Goal: Task Accomplishment & Management: Manage account settings

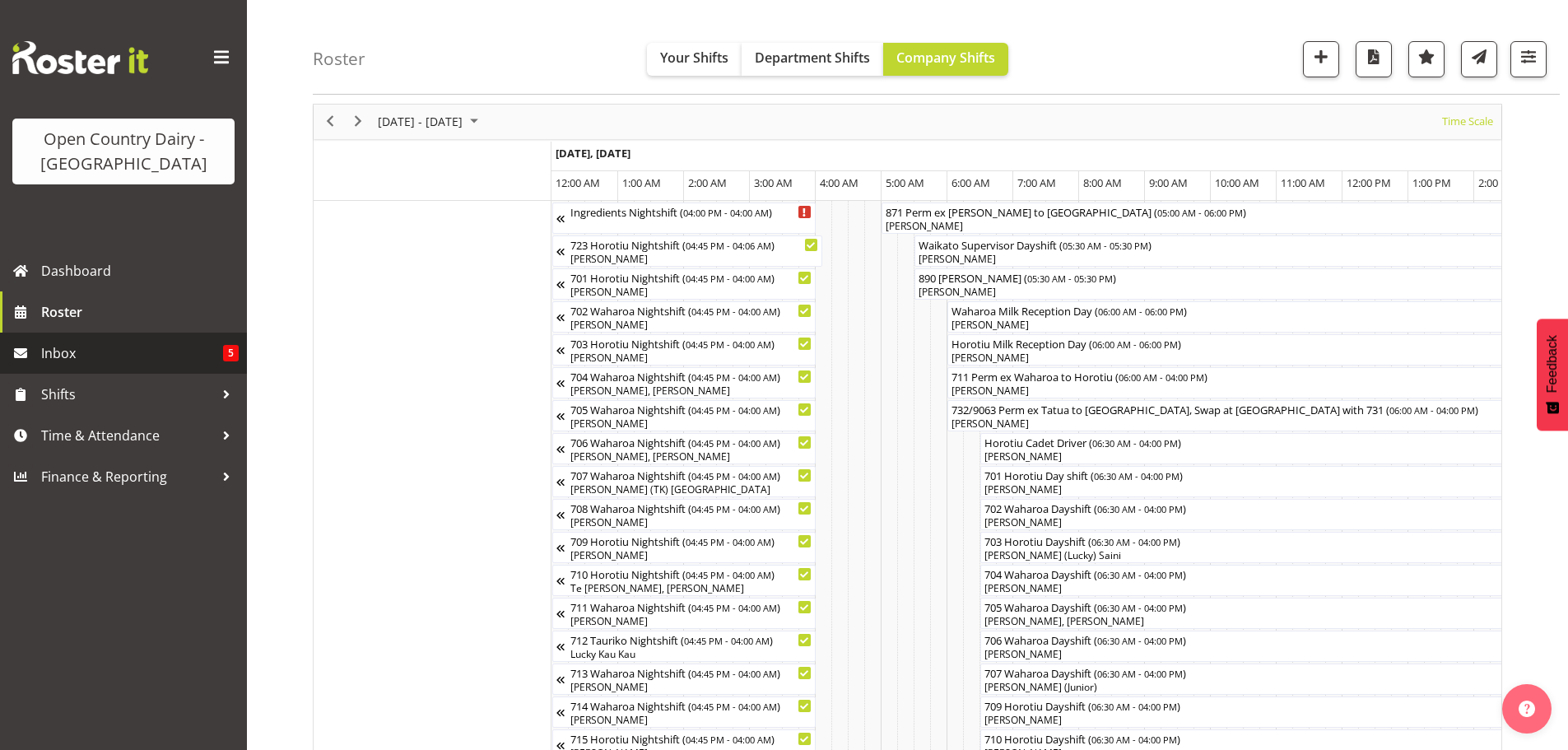
scroll to position [0, 4925]
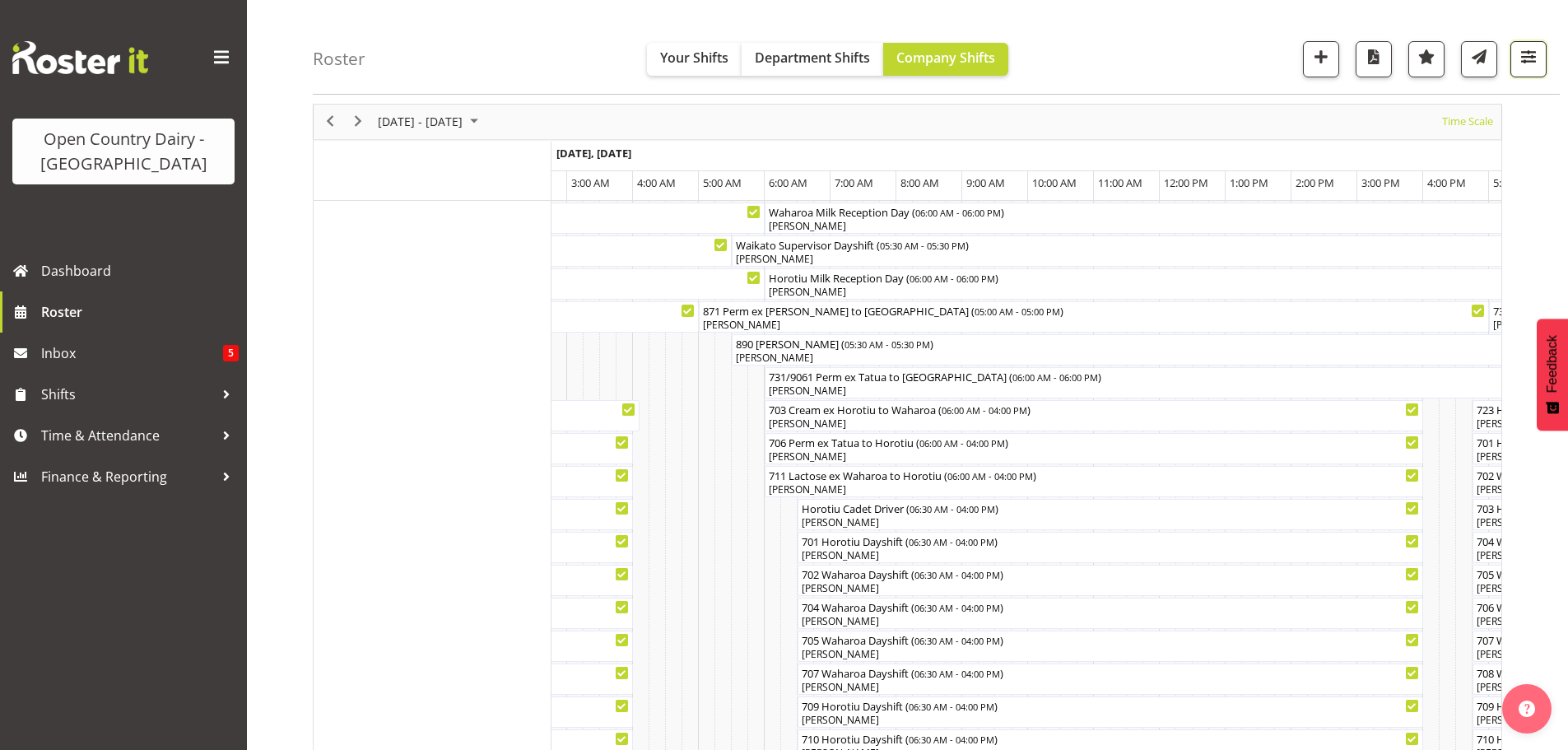
click at [1524, 55] on span "button" at bounding box center [1529, 56] width 21 height 21
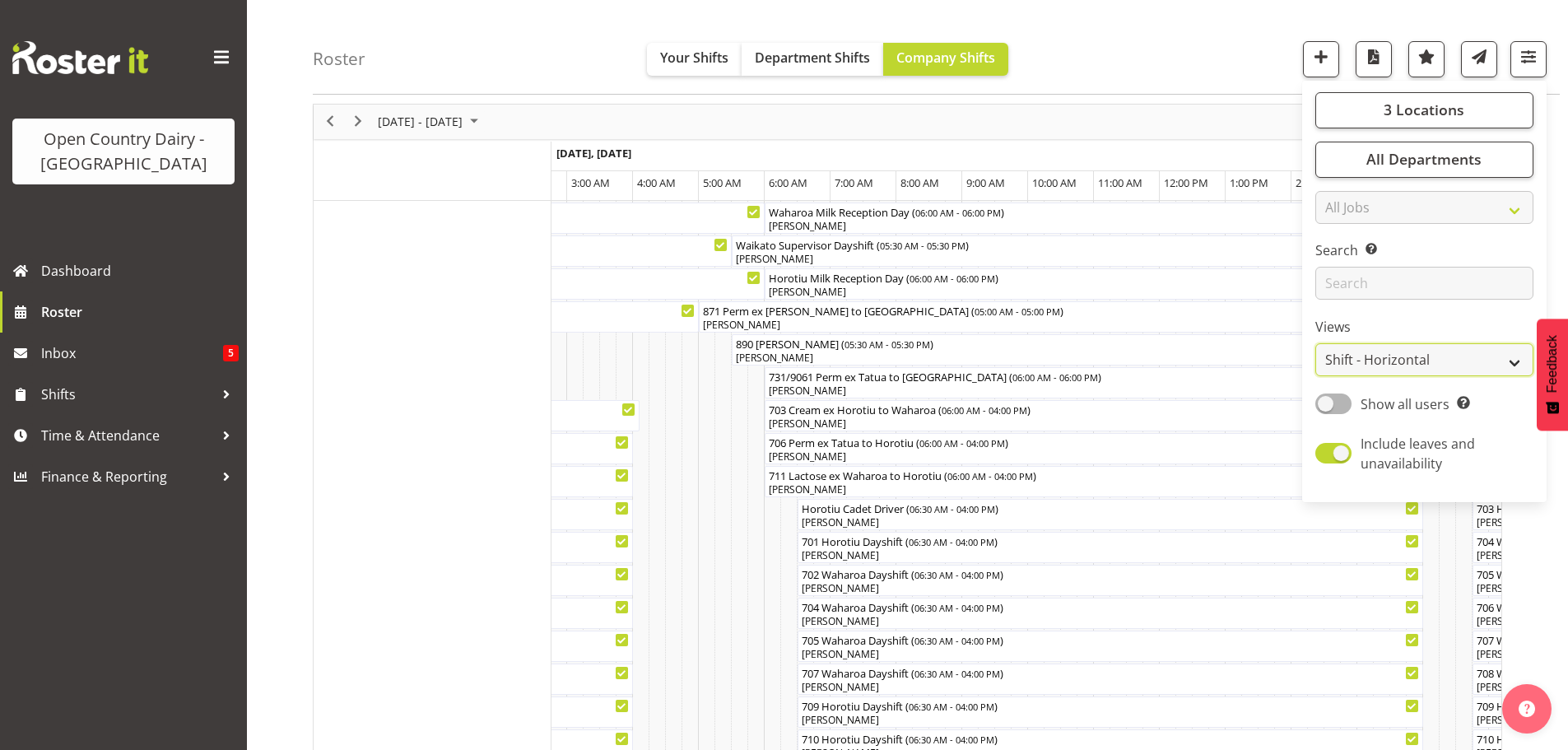
click at [1403, 356] on select "Staff Role Shift - Horizontal Shift - Vertical Staff - Location" at bounding box center [1425, 360] width 218 height 33
select select "staff"
click at [1317, 344] on select "Staff Role Shift - Horizontal Shift - Vertical Staff - Location" at bounding box center [1425, 360] width 218 height 33
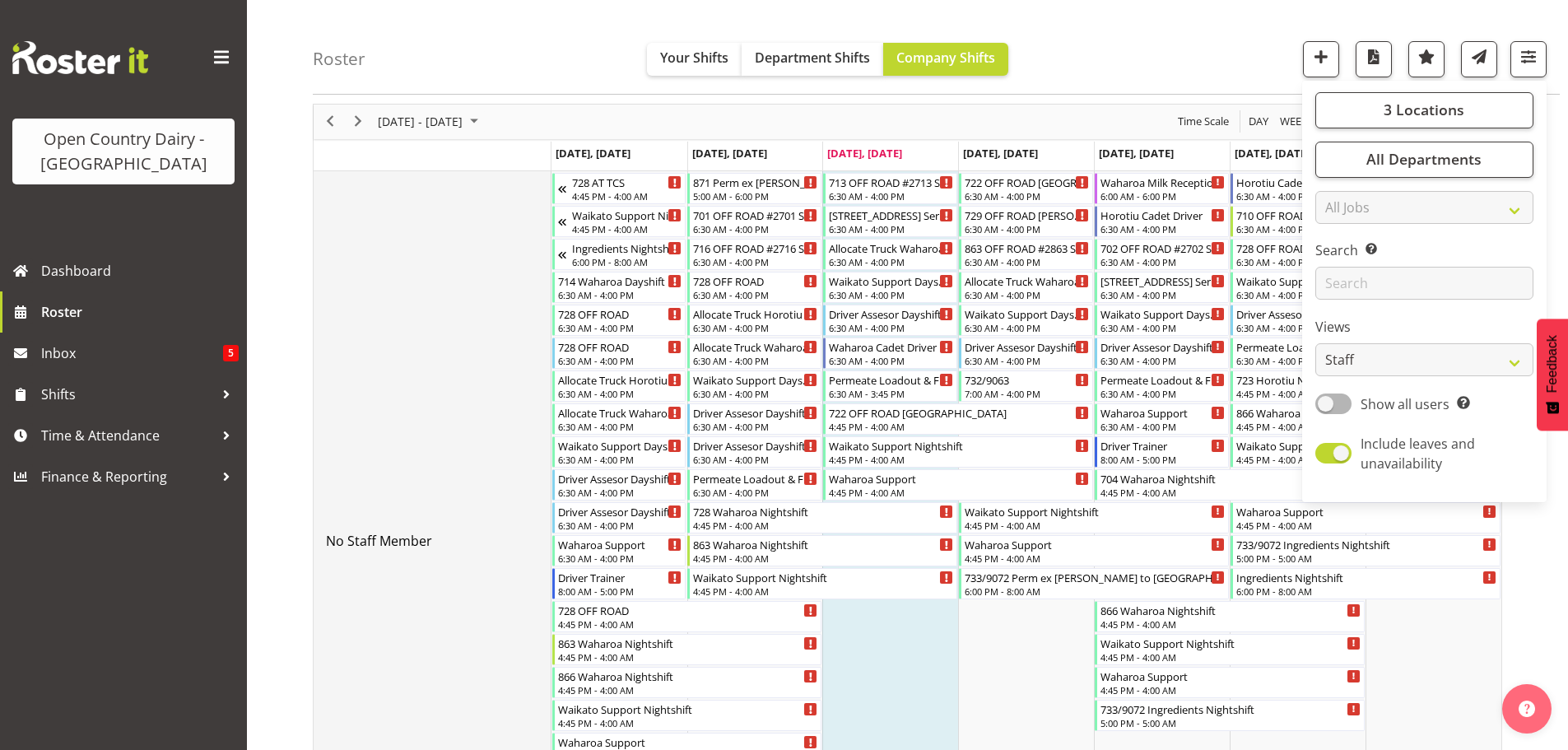
click at [375, 307] on td "No Staff Member" at bounding box center [432, 541] width 238 height 740
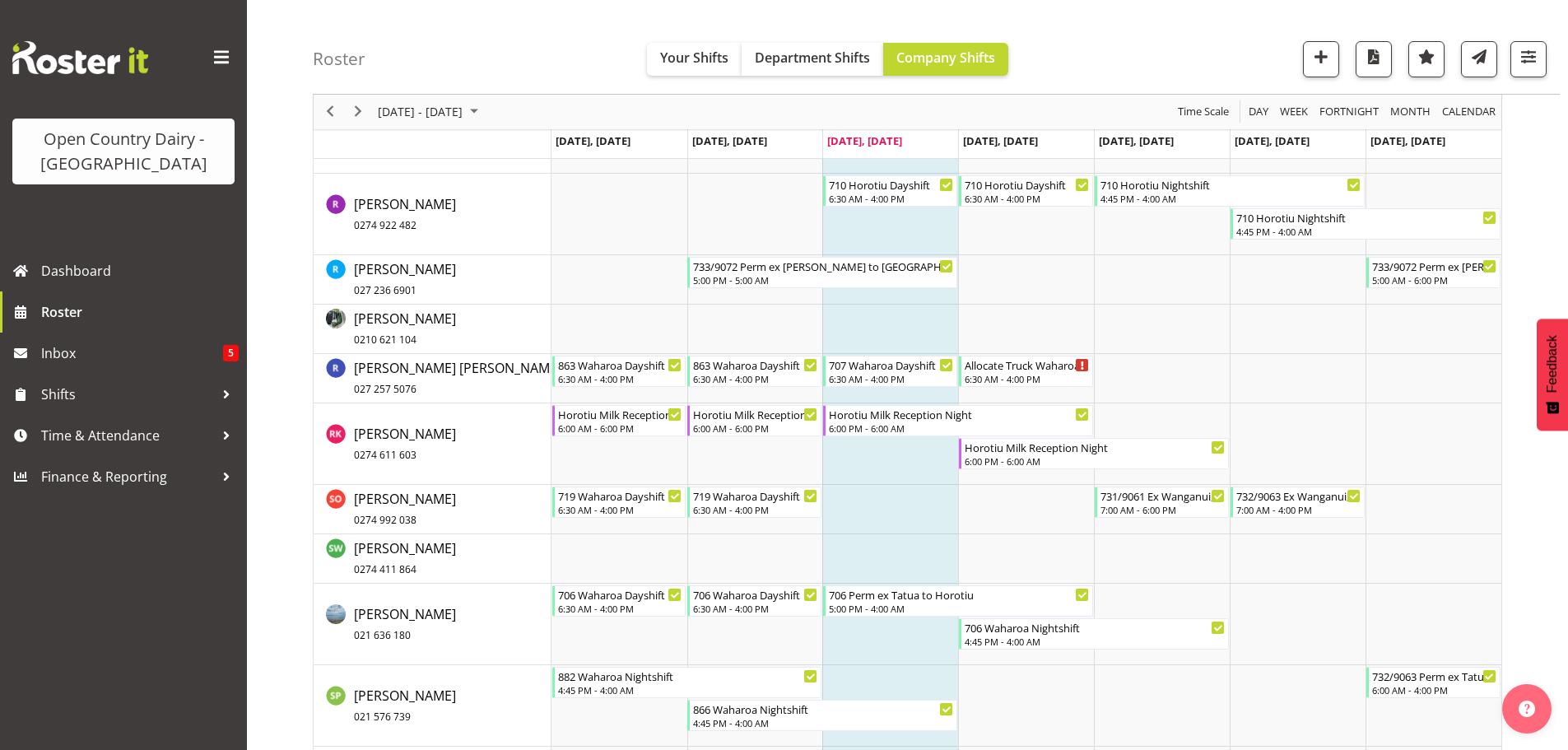
scroll to position [10104, 0]
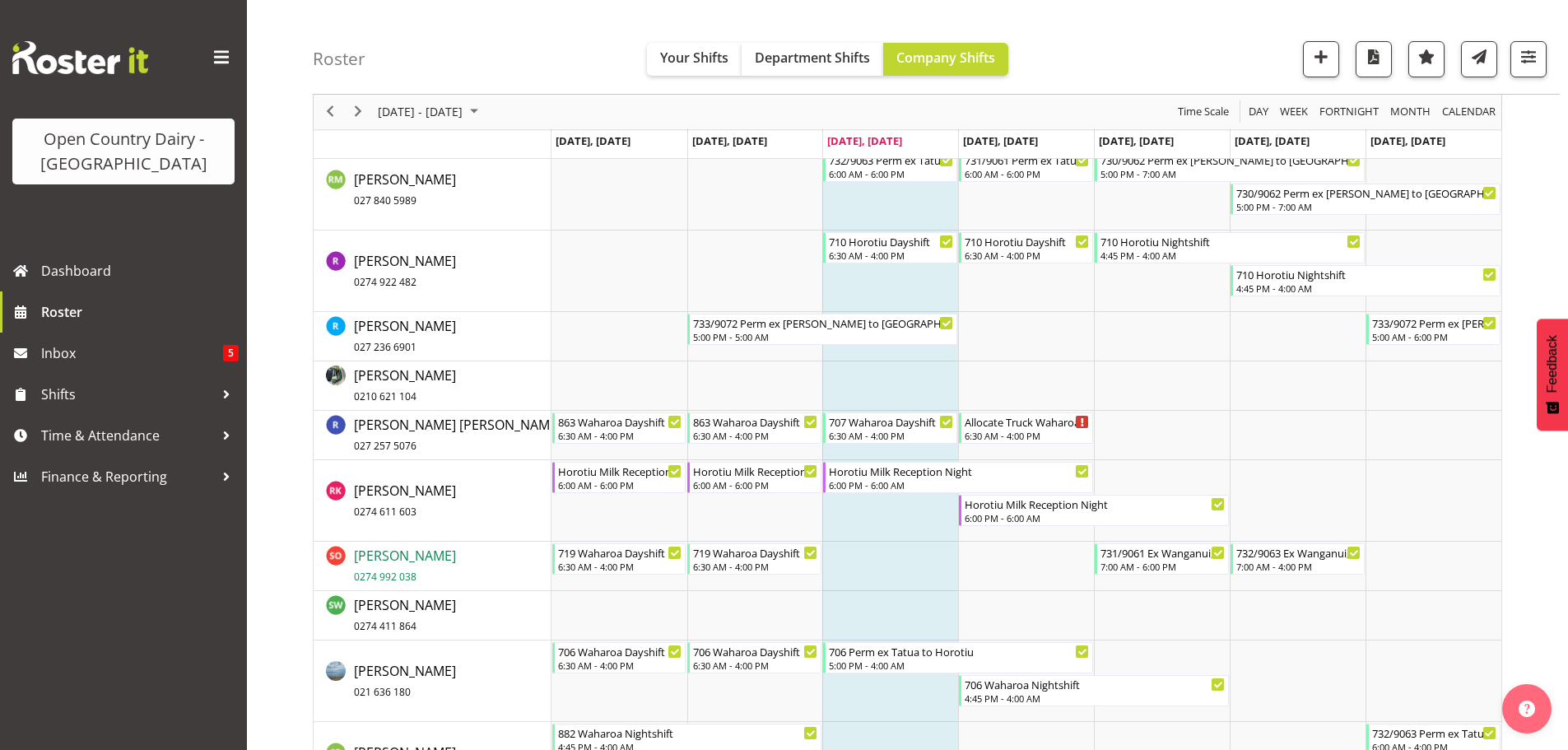
click at [398, 563] on span "Sami Ovesen 0274 992 038" at bounding box center [406, 565] width 102 height 38
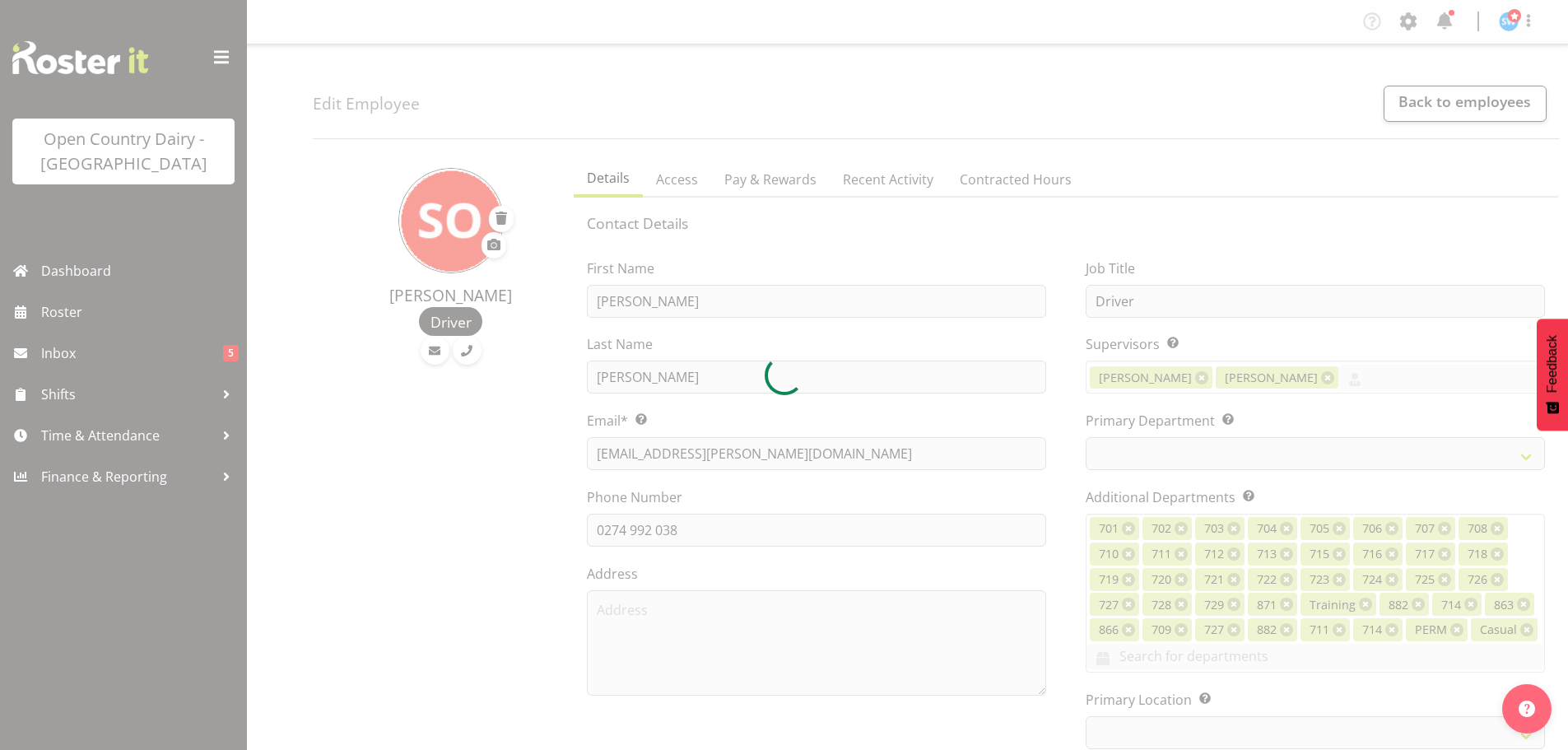
select select "TimelineWeek"
select select
select select "1054"
select select "823"
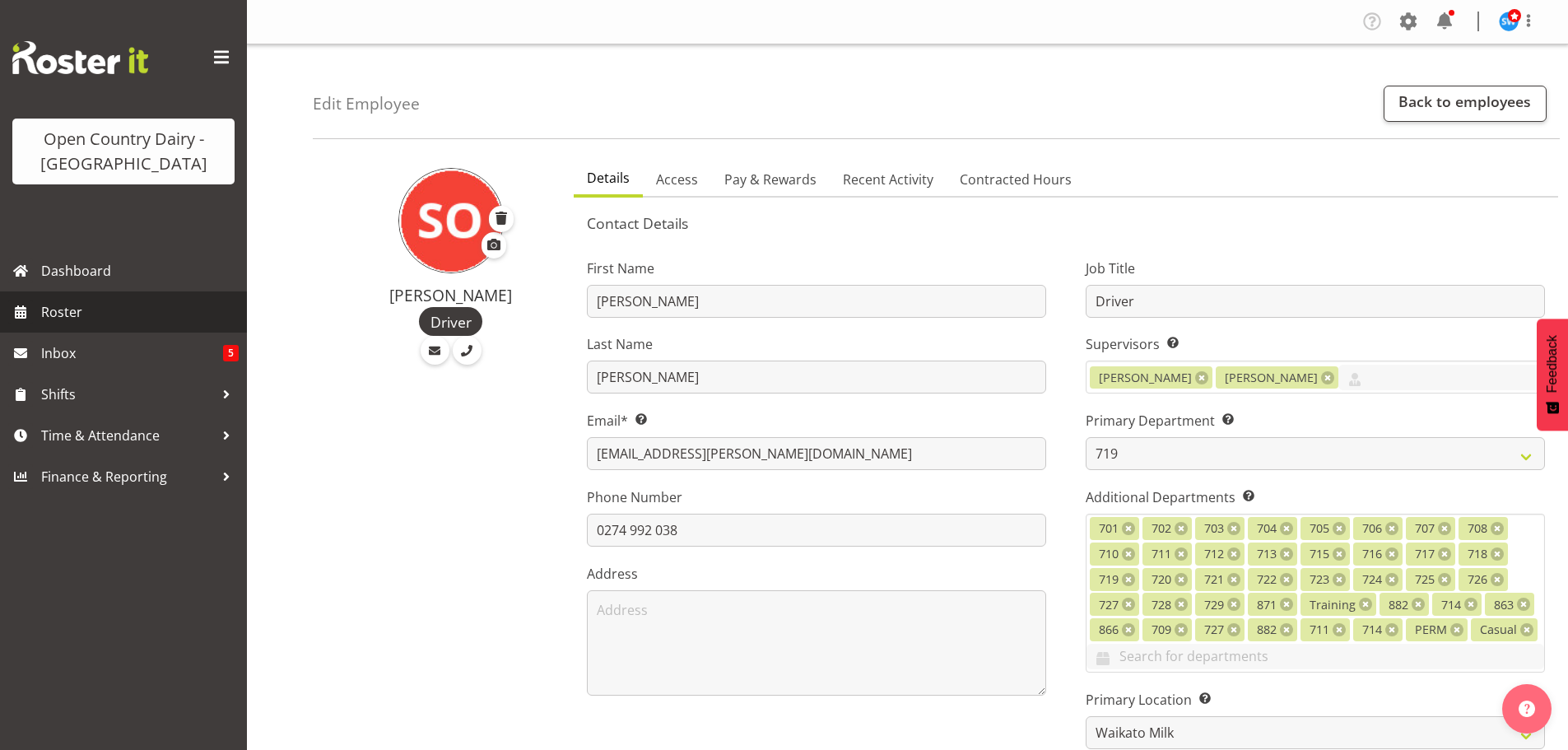
click at [62, 311] on span "Roster" at bounding box center [139, 312] width 197 height 24
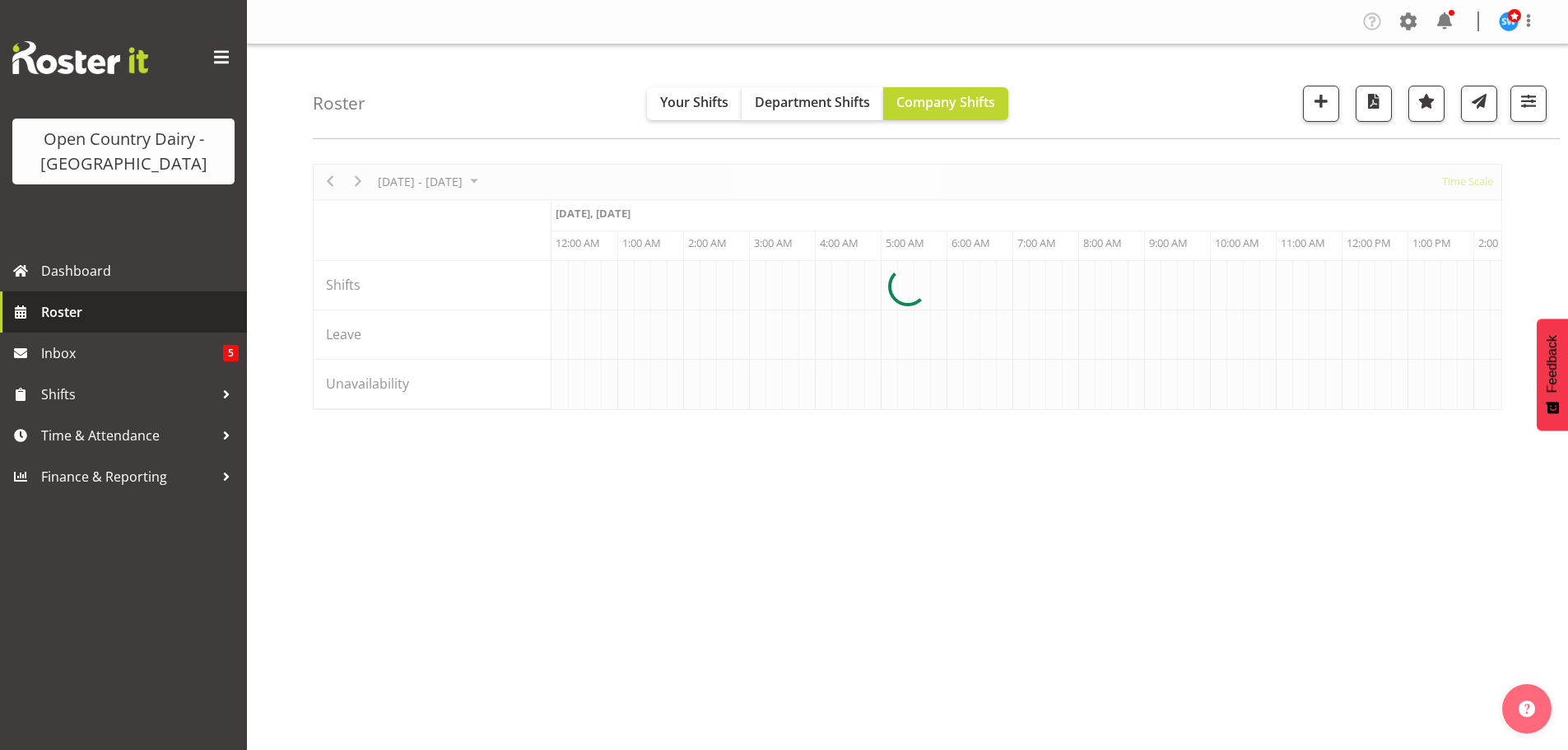
scroll to position [0, 3161]
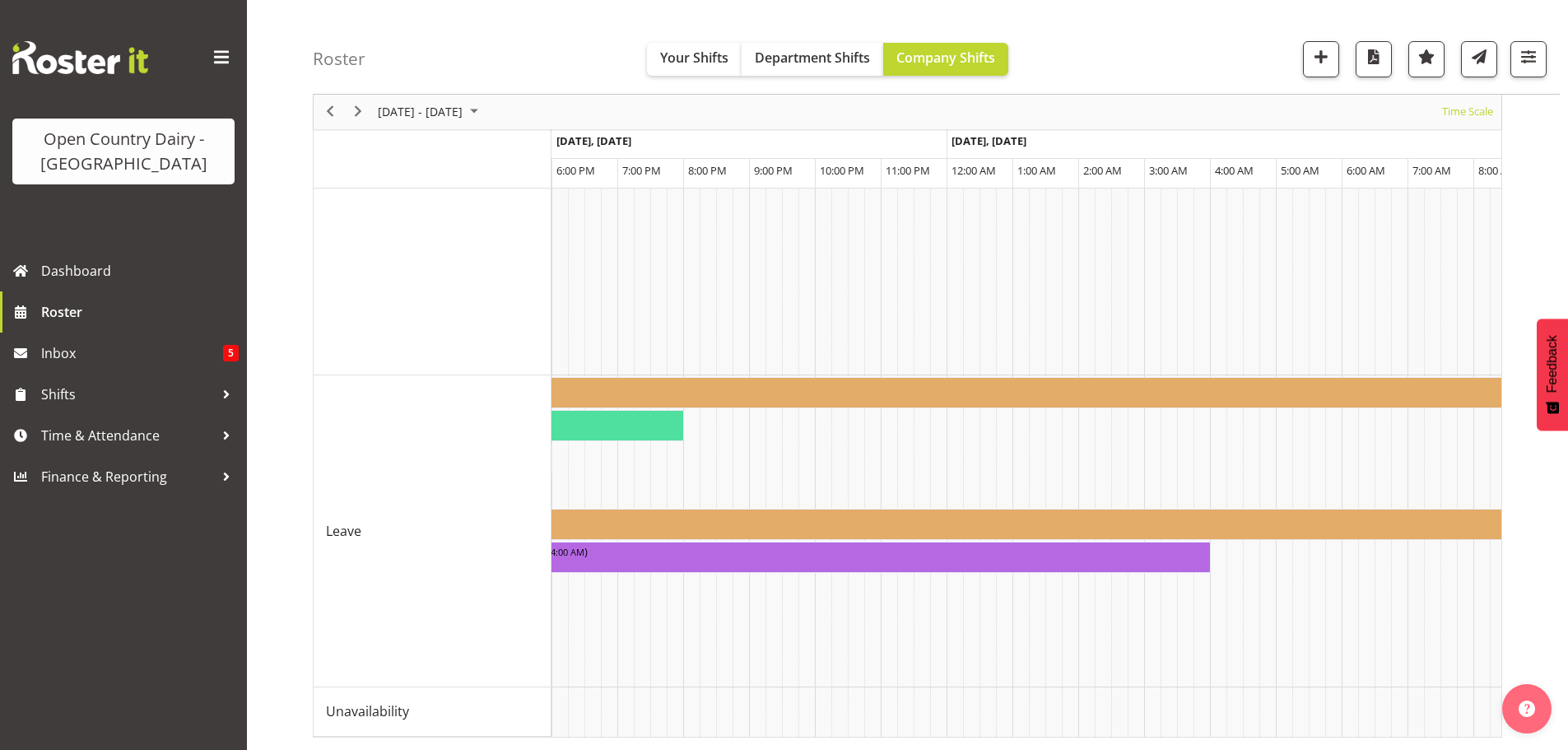
scroll to position [0, 7481]
